Goal: Task Accomplishment & Management: Use online tool/utility

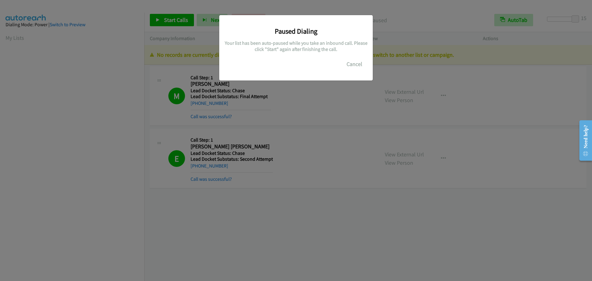
scroll to position [65, 0]
click at [356, 62] on button "Cancel" at bounding box center [354, 64] width 27 height 12
click at [348, 62] on button "Cancel" at bounding box center [354, 64] width 27 height 12
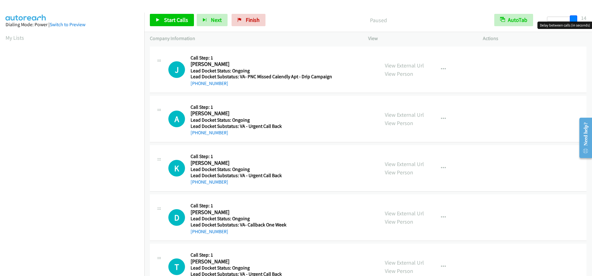
drag, startPoint x: 551, startPoint y: 18, endPoint x: 583, endPoint y: 18, distance: 33.0
click at [583, 18] on div "Start Calls Pause Next Finish Paused AutoTab AutoTab 14" at bounding box center [368, 20] width 448 height 24
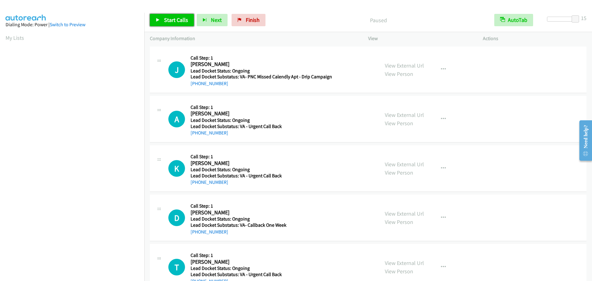
click at [182, 23] on span "Start Calls" at bounding box center [176, 19] width 24 height 7
